Goal: Contribute content

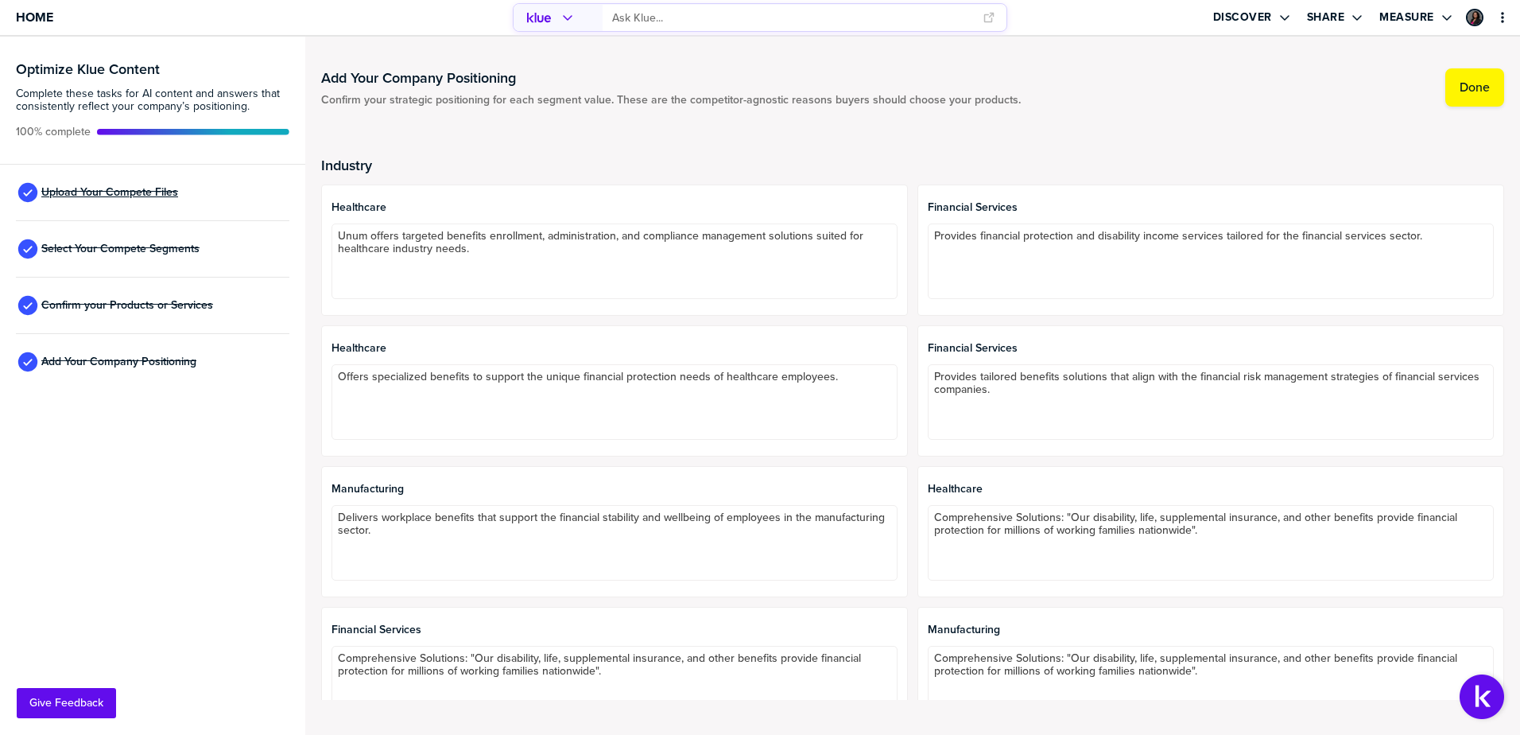
click at [81, 192] on span "Upload Your Compete Files" at bounding box center [109, 192] width 137 height 13
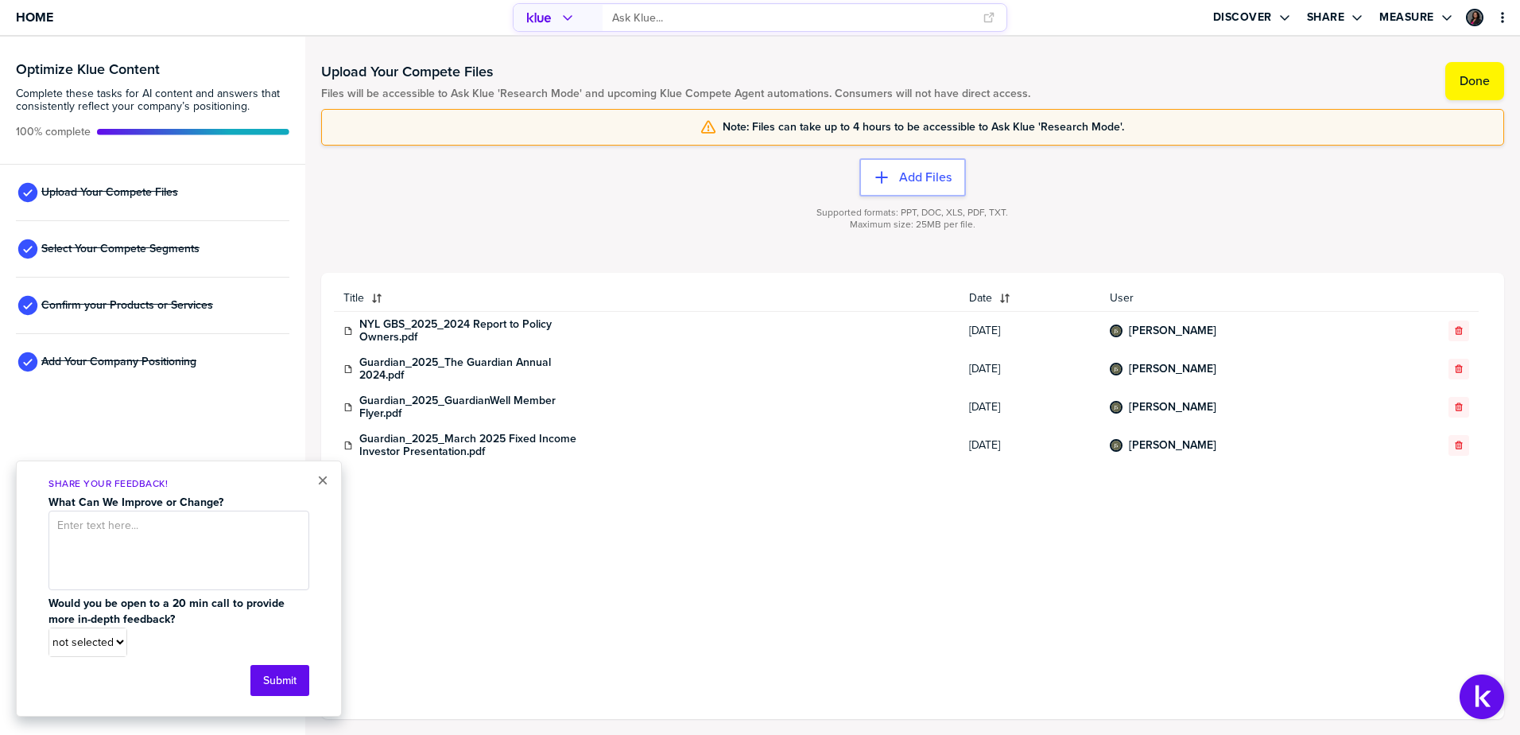
click at [790, 685] on div "Title Date User NYL GBS_2025_2024 Report to Policy Owners.pdf [DATE] [PERSON_NA…" at bounding box center [913, 495] width 1158 height 421
click at [739, 196] on div "Add Files Supported formats: PPT, DOC, XLS, PDF, TXT. Maximum size: 25MB per fi…" at bounding box center [912, 209] width 1183 height 127
click at [899, 165] on button "Add Files" at bounding box center [913, 177] width 107 height 38
click at [319, 481] on button "×" at bounding box center [322, 480] width 11 height 19
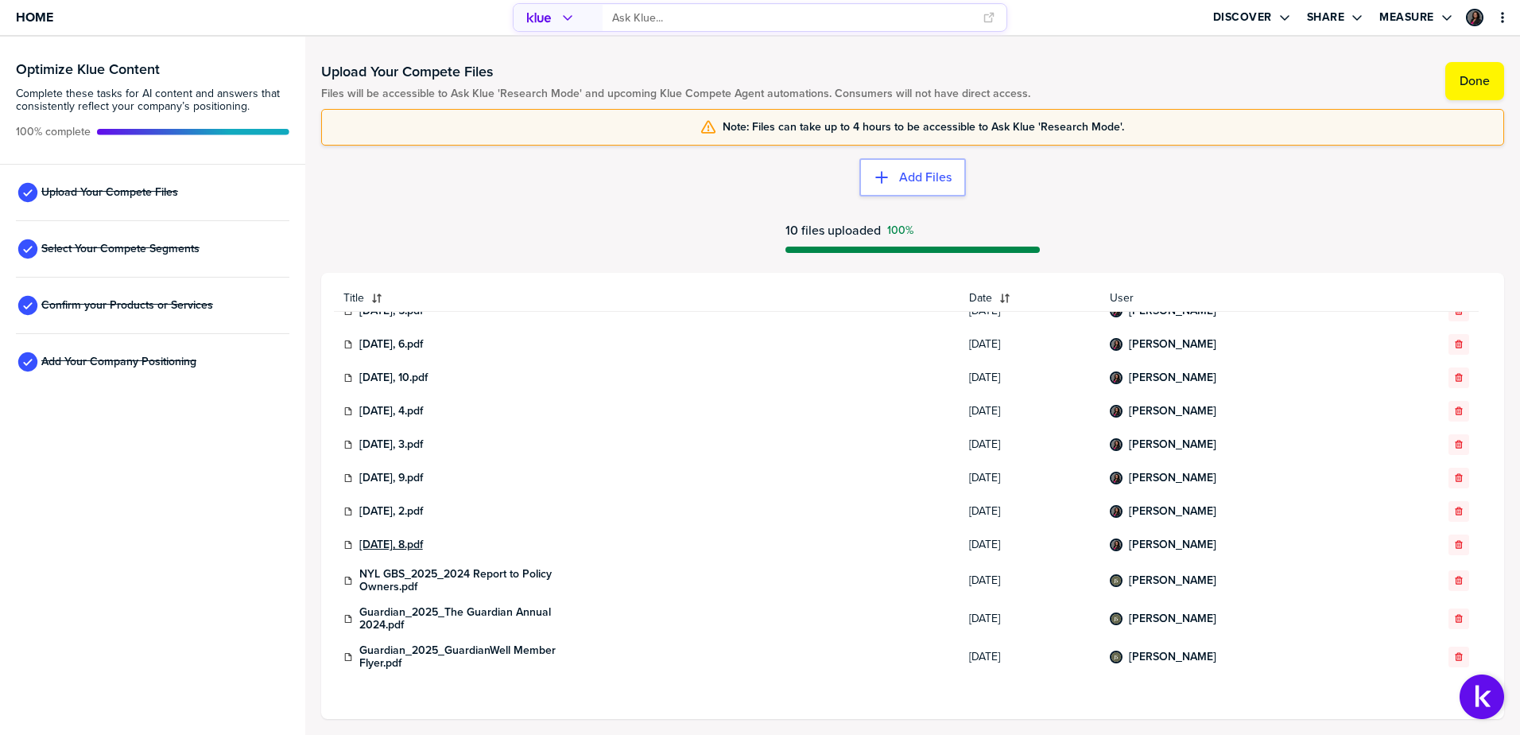
scroll to position [118, 0]
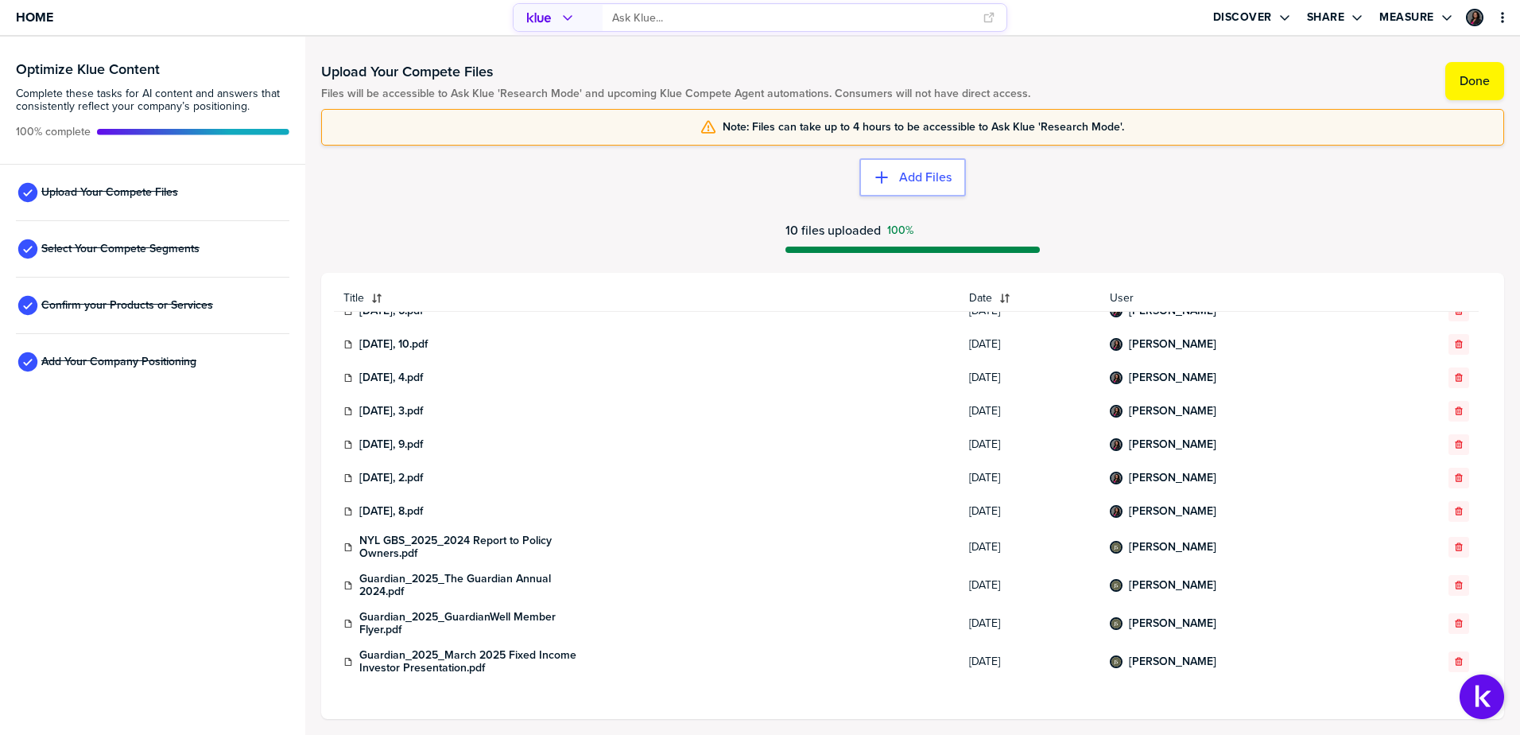
click at [348, 513] on icon at bounding box center [349, 512] width 10 height 10
click at [417, 510] on link "[DATE], 8.pdf" at bounding box center [391, 511] width 64 height 13
click at [400, 511] on link "[DATE], 8.pdf" at bounding box center [391, 511] width 64 height 13
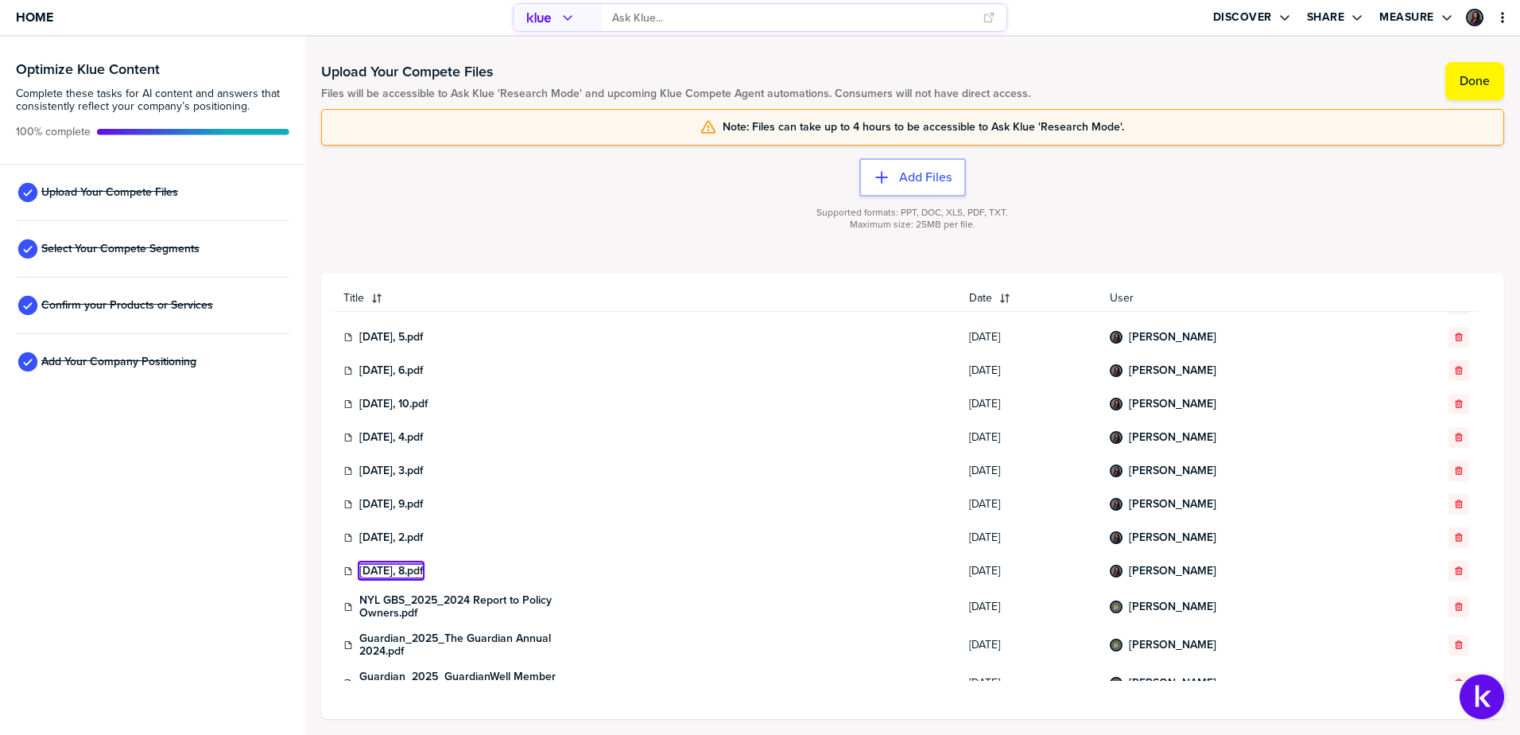
scroll to position [0, 0]
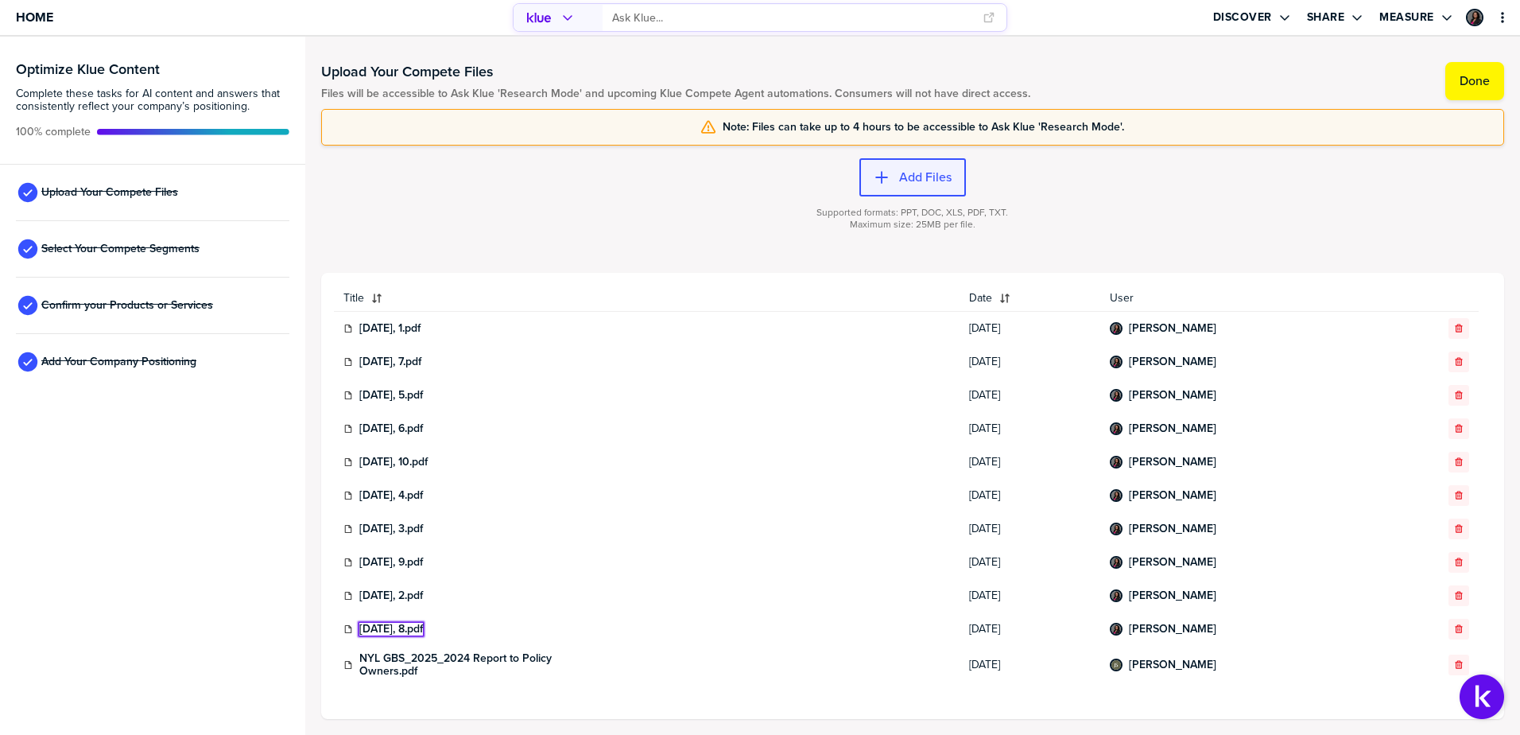
click at [915, 181] on label "Add Files" at bounding box center [925, 177] width 52 height 16
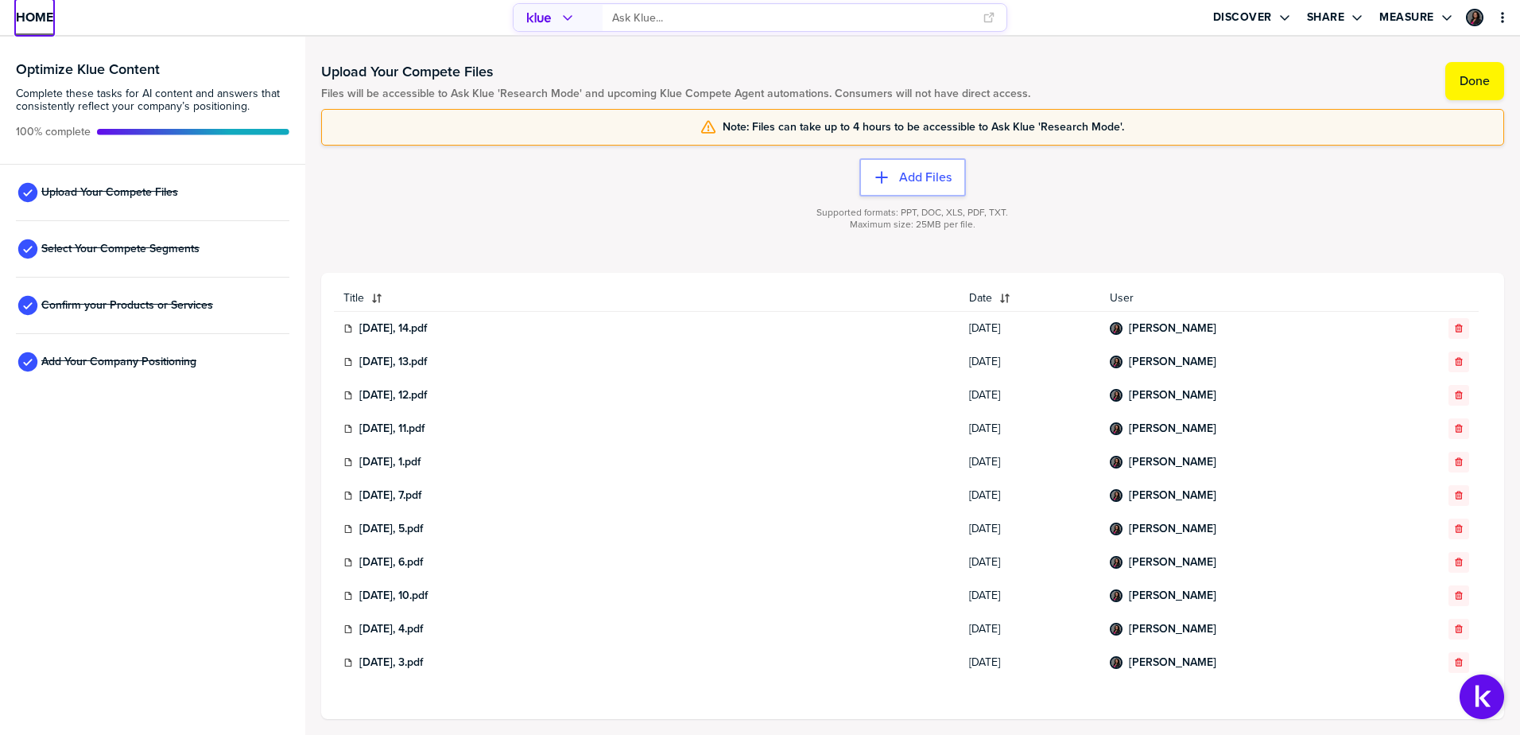
click at [29, 21] on span "Home" at bounding box center [34, 17] width 37 height 14
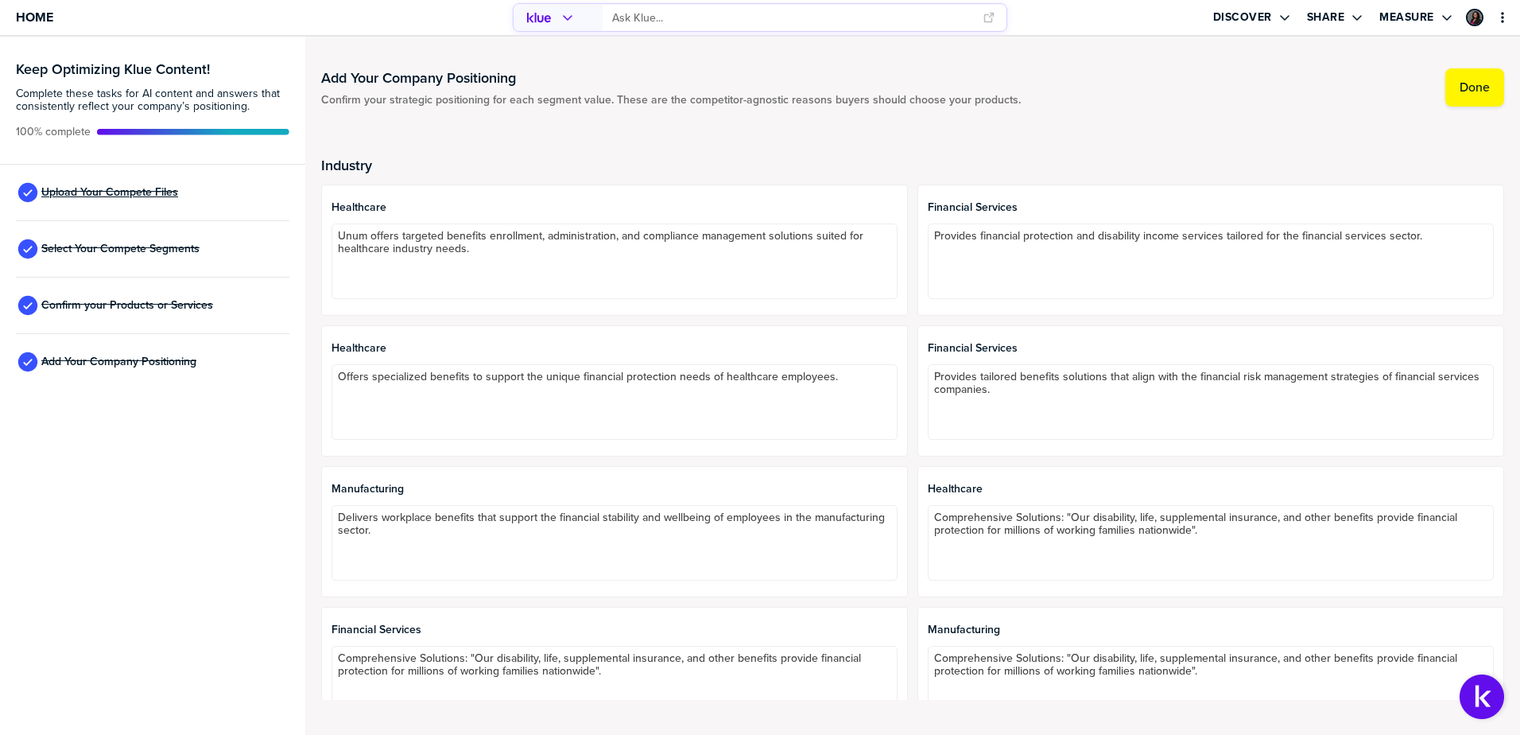
click at [151, 197] on span "Upload Your Compete Files" at bounding box center [109, 192] width 137 height 13
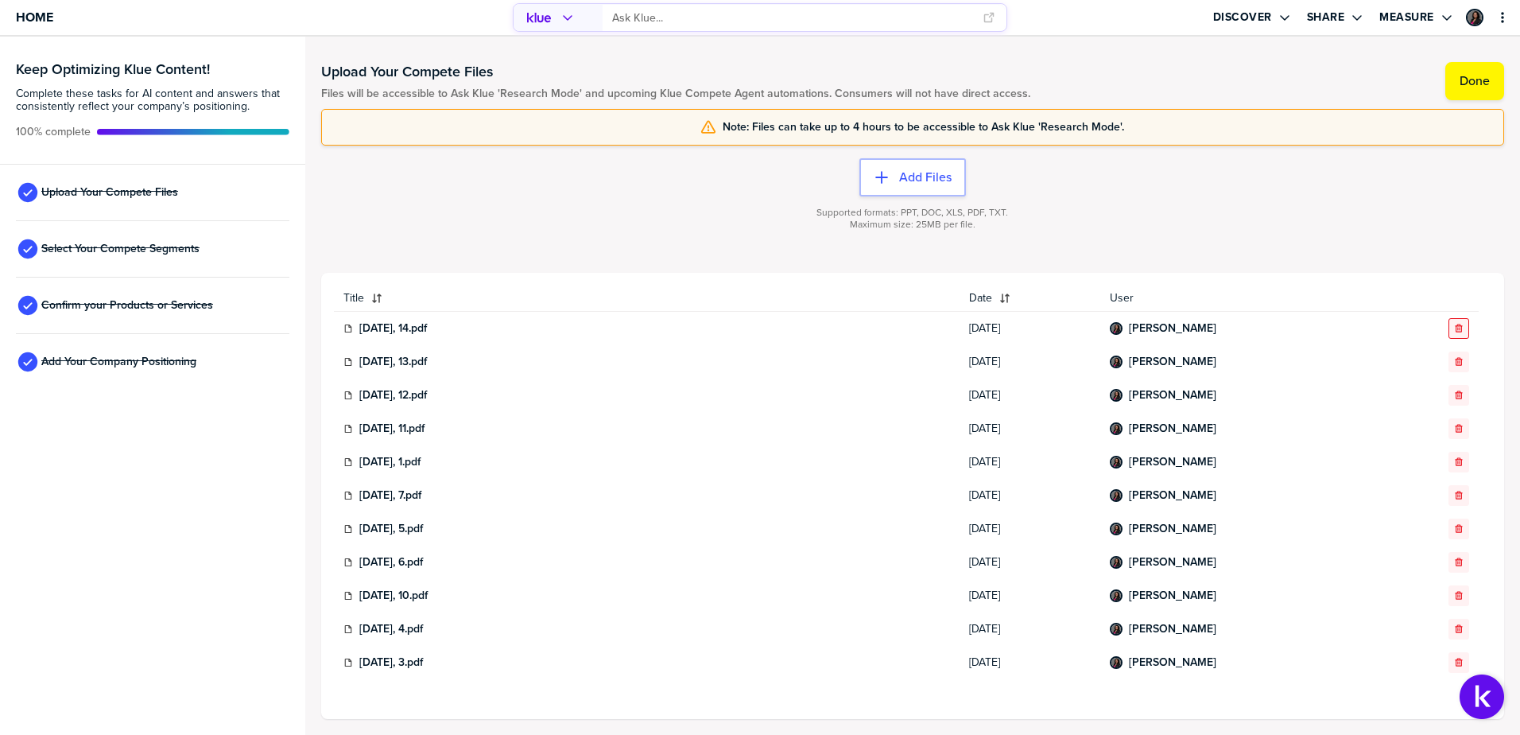
click at [1454, 324] on icon "button" at bounding box center [1459, 329] width 10 height 10
click at [1454, 361] on icon "button" at bounding box center [1459, 362] width 10 height 10
click at [1454, 398] on icon "button" at bounding box center [1459, 395] width 10 height 10
click at [1454, 431] on icon "button" at bounding box center [1459, 429] width 10 height 10
click at [1455, 463] on icon "button" at bounding box center [1458, 462] width 7 height 8
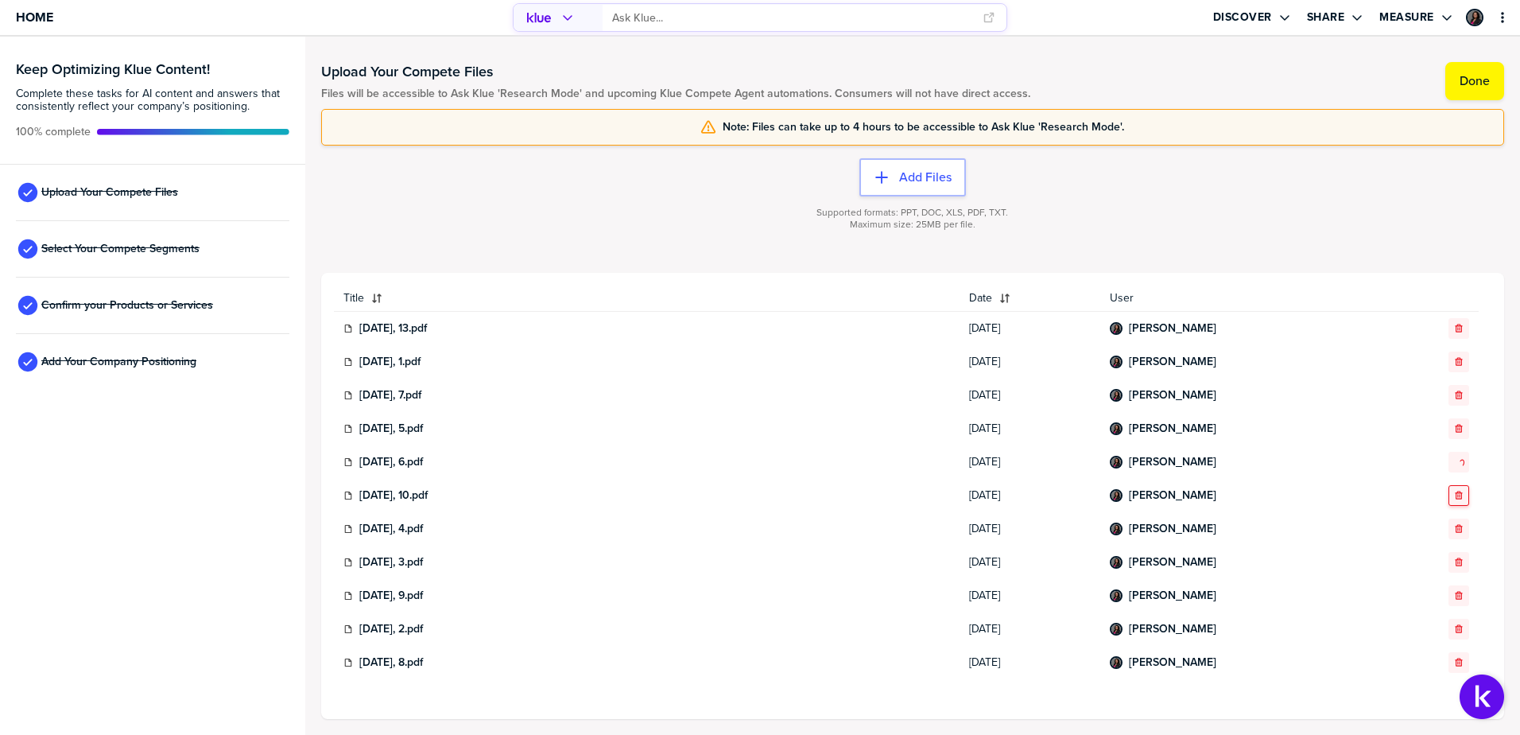
click at [1449, 518] on button "button" at bounding box center [1459, 528] width 21 height 21
click at [1450, 523] on button "button" at bounding box center [1459, 528] width 21 height 21
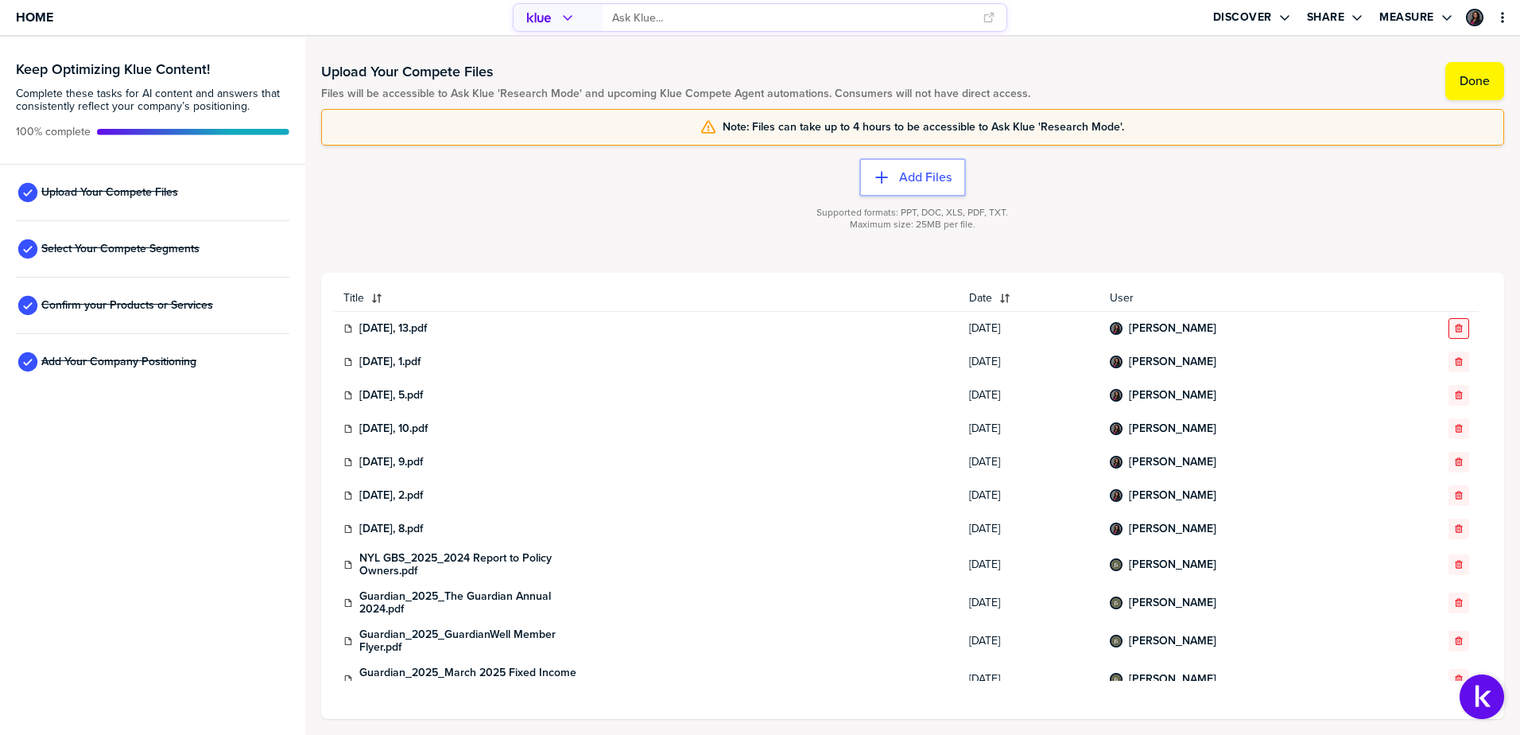
click at [1454, 332] on icon "button" at bounding box center [1459, 329] width 10 height 10
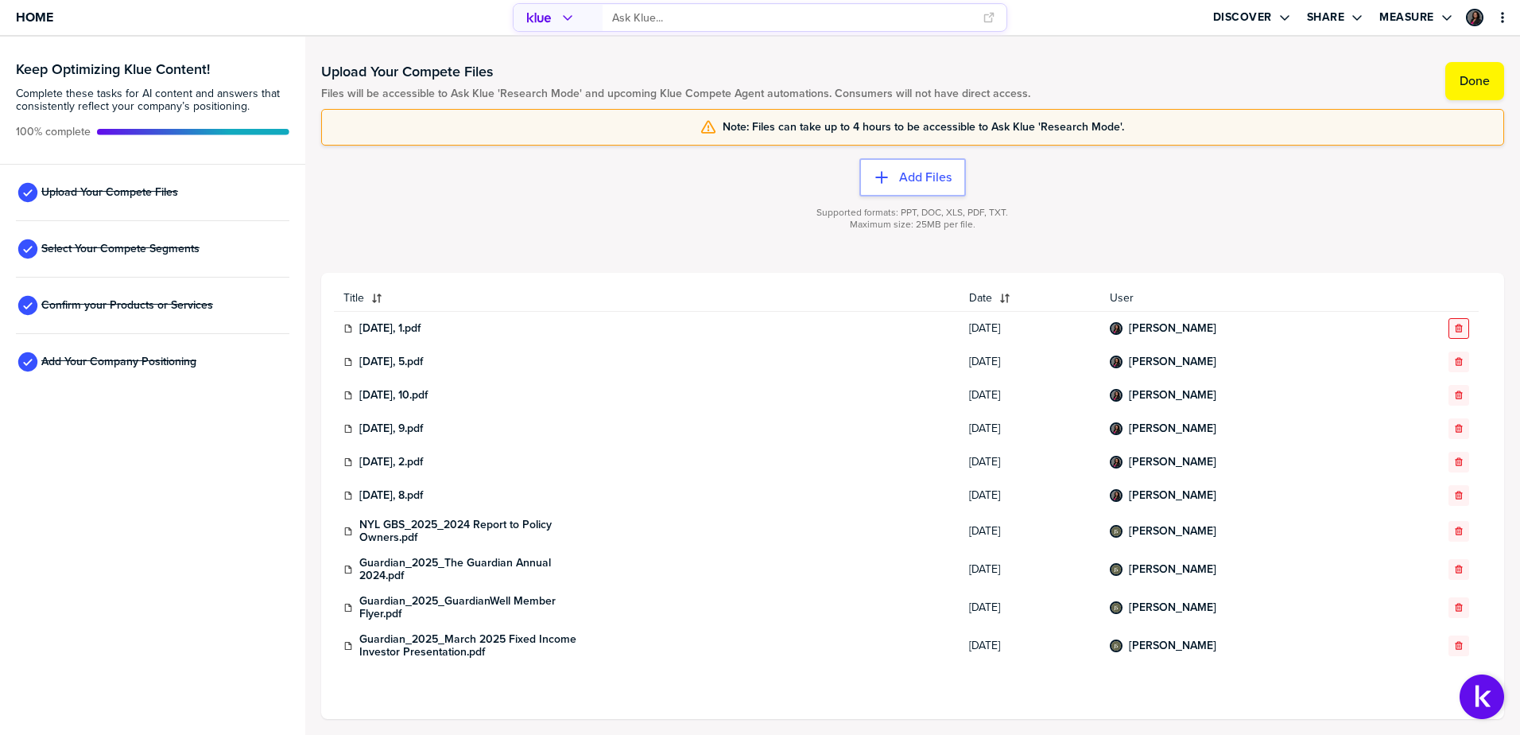
click at [1460, 328] on icon "button" at bounding box center [1458, 328] width 7 height 8
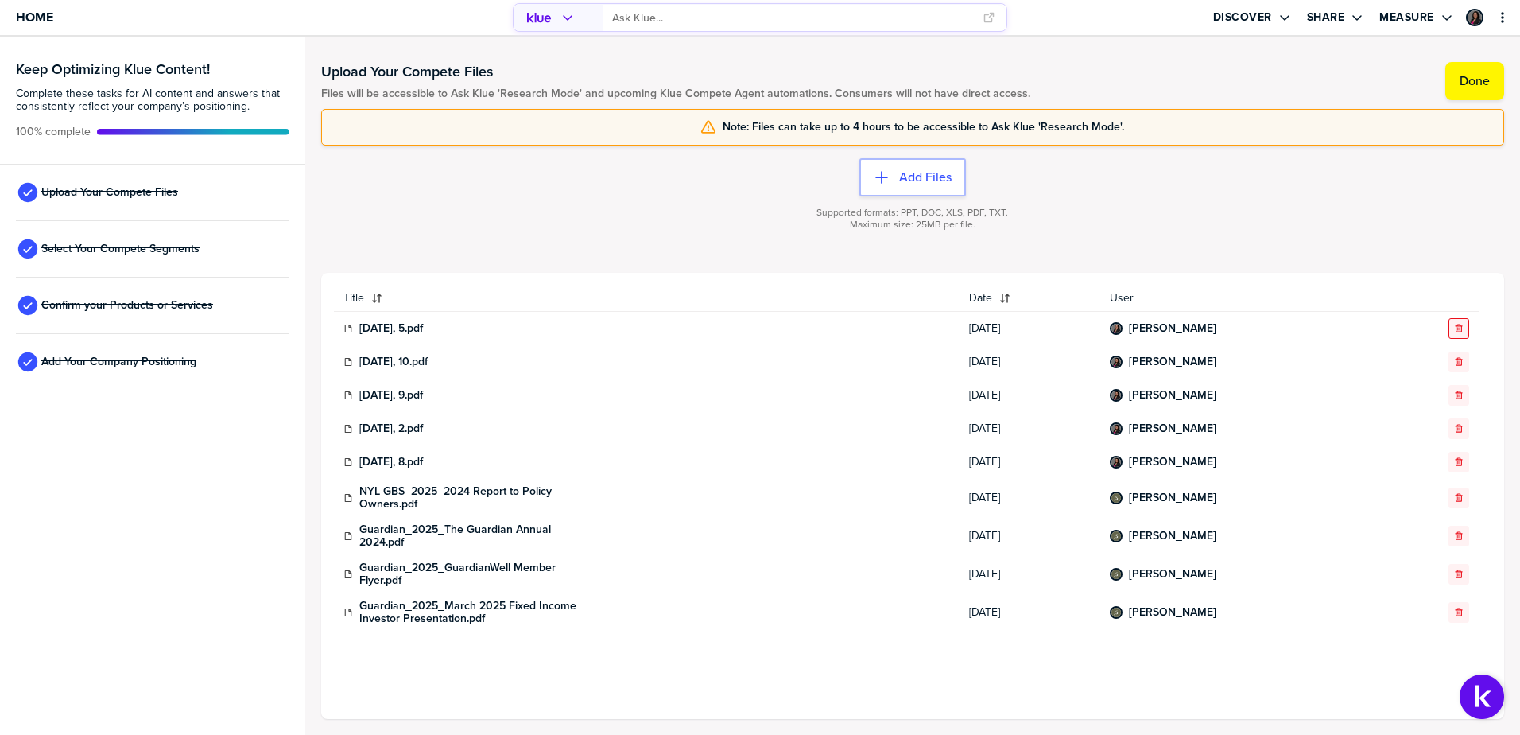
click at [1457, 336] on button "button" at bounding box center [1459, 328] width 21 height 21
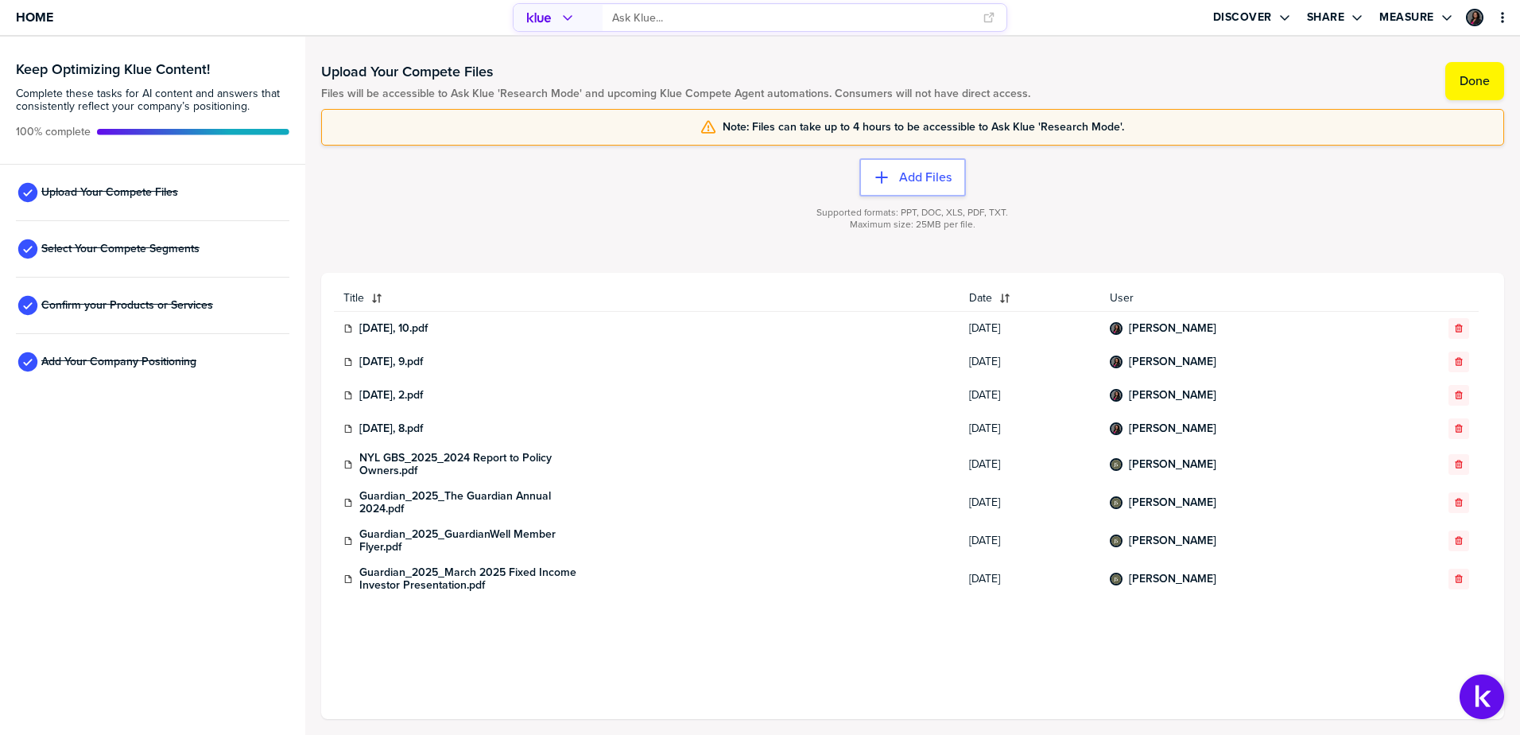
click at [1457, 336] on button "button" at bounding box center [1459, 328] width 21 height 21
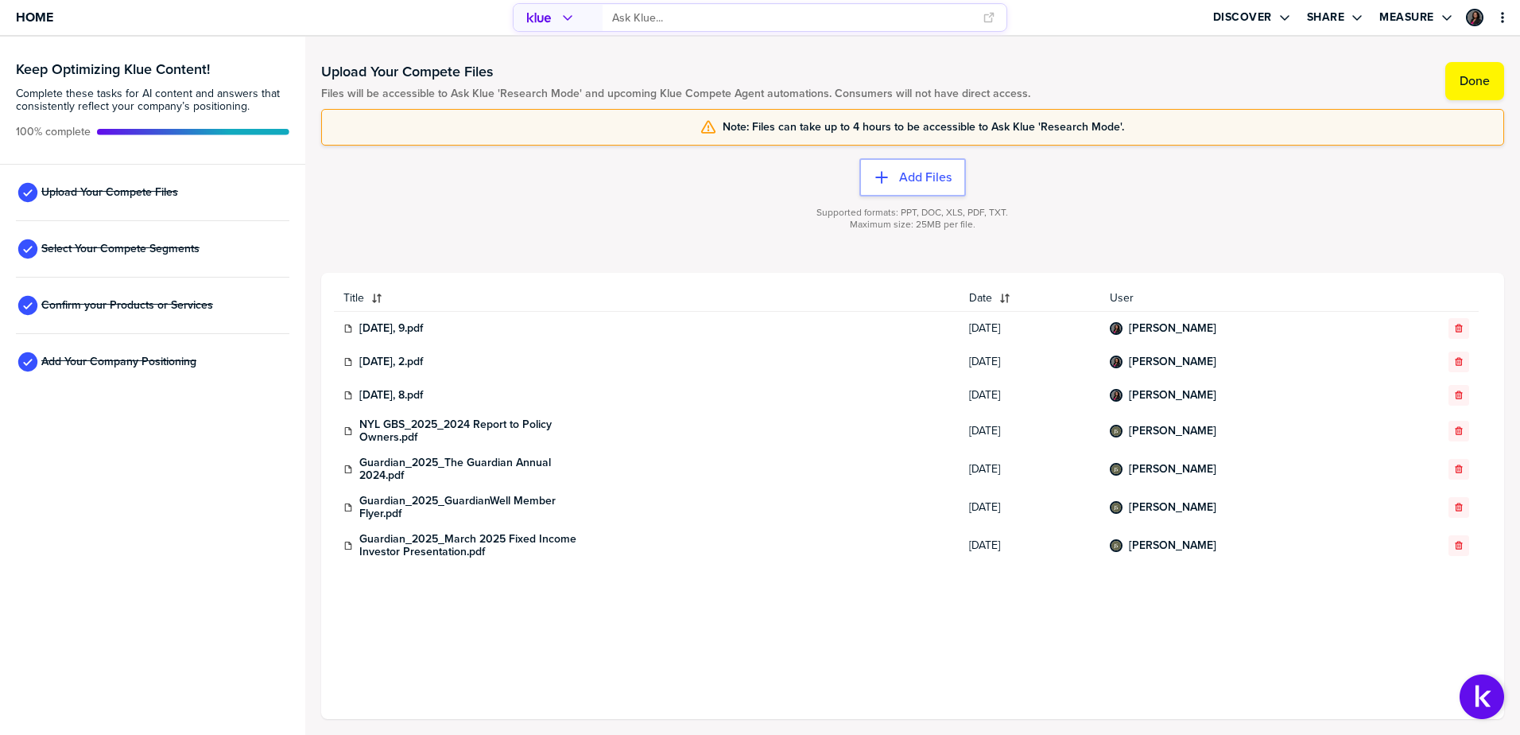
click at [1457, 336] on button "button" at bounding box center [1459, 328] width 21 height 21
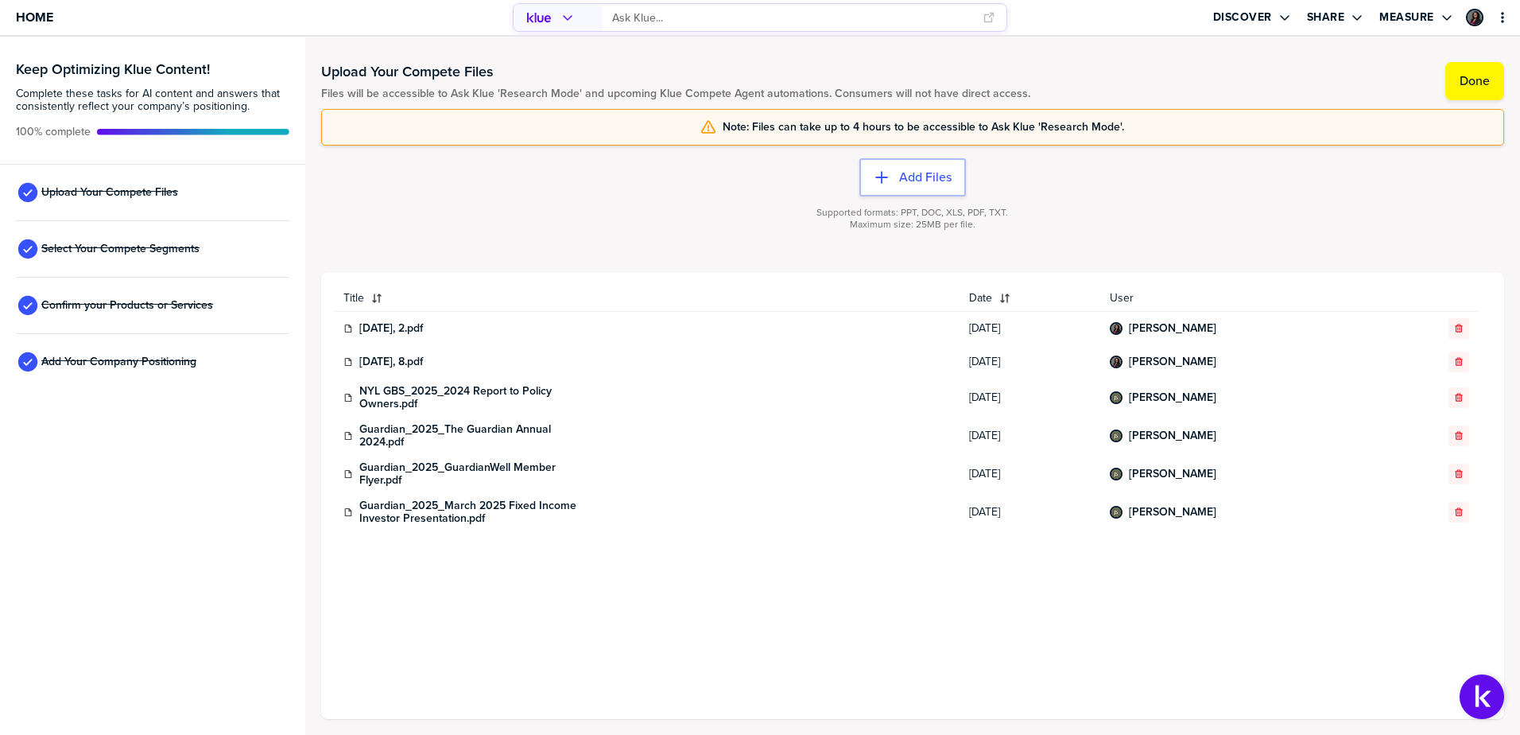
click at [1457, 336] on button "button" at bounding box center [1459, 328] width 21 height 21
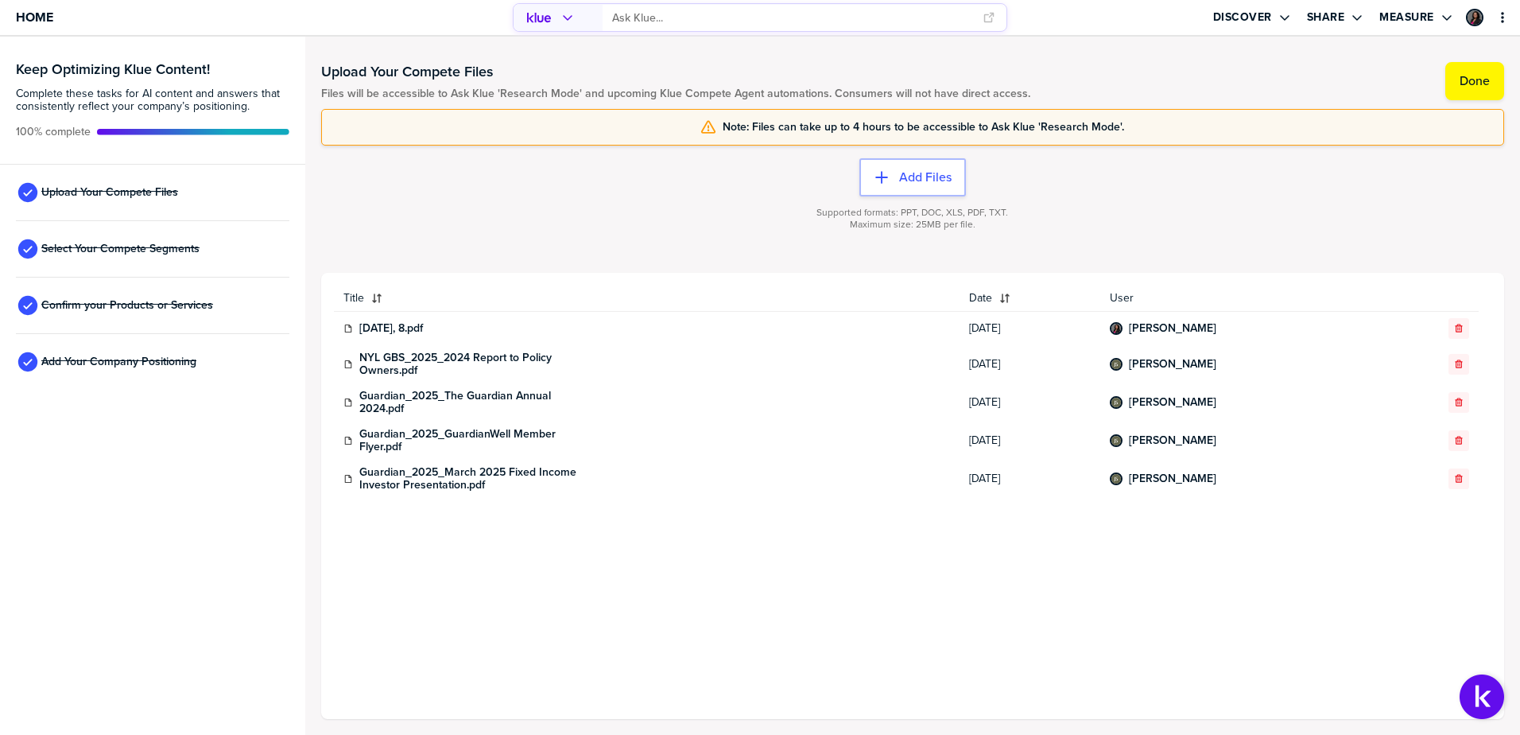
click at [1457, 336] on button "button" at bounding box center [1459, 328] width 21 height 21
